Goal: Complete application form

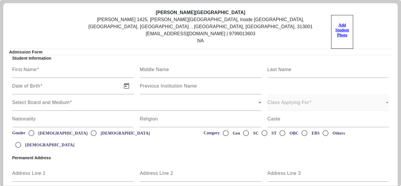
click at [338, 26] on u "Add Student Photo" at bounding box center [342, 30] width 14 height 14
click at [0, 0] on input "Add Student Photo" at bounding box center [0, 0] width 0 height 0
click at [338, 25] on u "Add Student Photo" at bounding box center [342, 30] width 14 height 14
click at [0, 0] on input "Add Student Photo" at bounding box center [0, 0] width 0 height 0
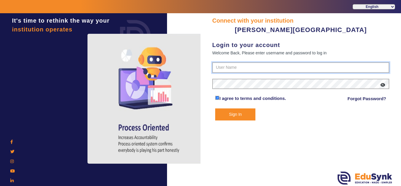
click at [243, 65] on input "text" at bounding box center [300, 67] width 177 height 11
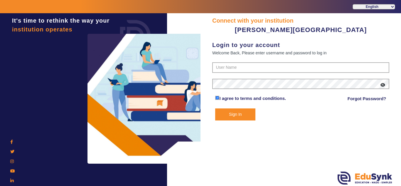
click at [295, 134] on div "Connect with your institution [PERSON_NAME] PRE SCHOOL Login to your account We…" at bounding box center [300, 100] width 200 height 174
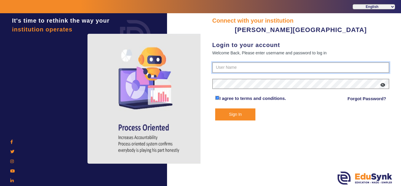
click at [249, 69] on input "text" at bounding box center [300, 67] width 177 height 11
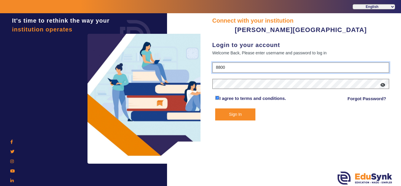
type input "8800"
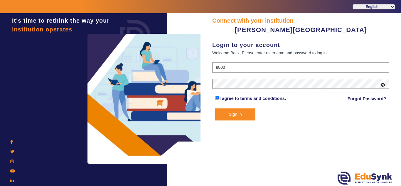
click at [357, 99] on link "Forgot Password?" at bounding box center [367, 98] width 39 height 7
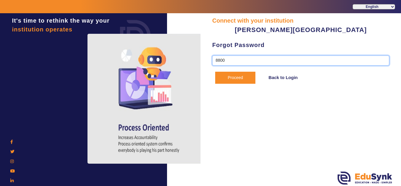
click at [254, 63] on input "8800" at bounding box center [300, 60] width 177 height 10
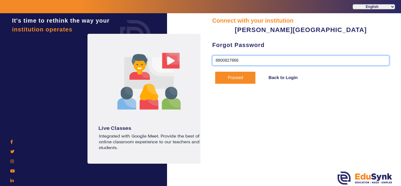
type input "8800827866"
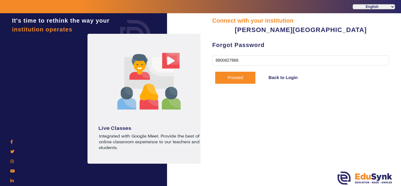
click at [235, 74] on button "Proceed" at bounding box center [235, 78] width 40 height 12
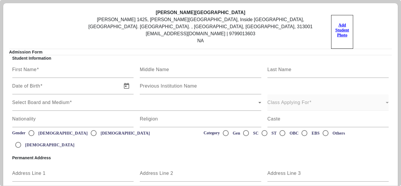
click at [339, 31] on u "Add Student Photo" at bounding box center [342, 30] width 14 height 14
click at [0, 0] on input "Add Student Photo" at bounding box center [0, 0] width 0 height 0
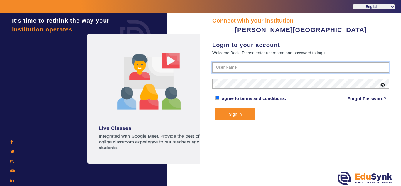
click at [277, 64] on input "text" at bounding box center [300, 67] width 177 height 11
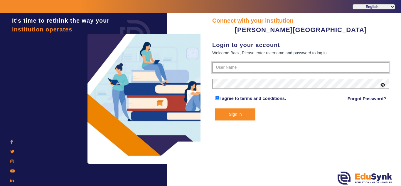
type input "8800827866"
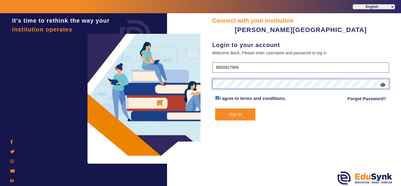
click at [215, 108] on button "Sign In" at bounding box center [235, 114] width 40 height 12
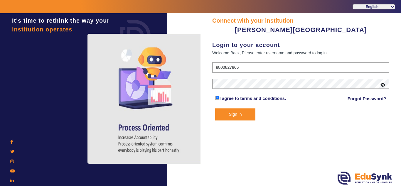
click at [240, 116] on button "Sign In" at bounding box center [235, 114] width 40 height 12
